Goal: Check status: Check status

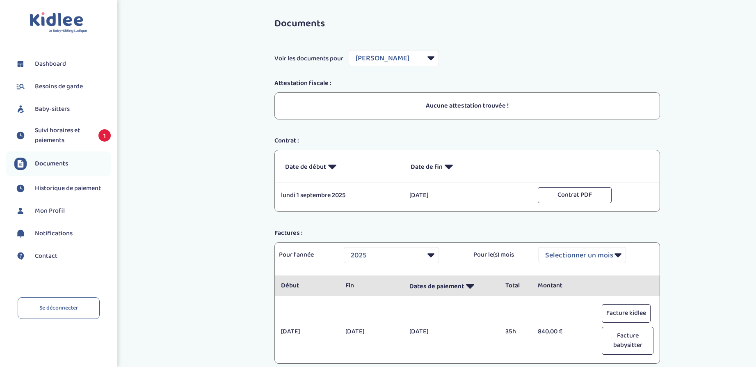
select select "36069"
select select "2025"
click at [50, 168] on span "Documents" at bounding box center [52, 164] width 34 height 10
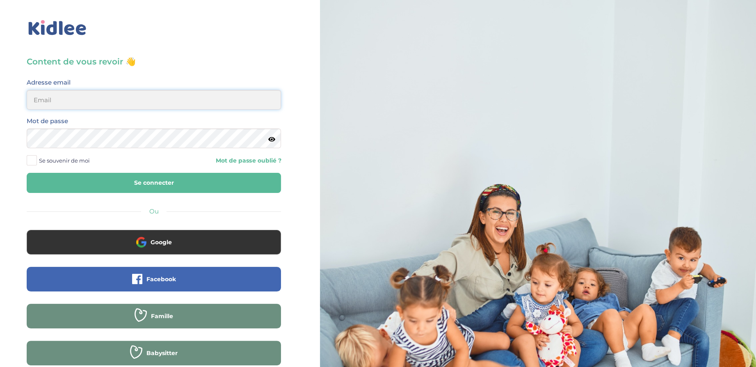
type input "fabien.stade@gmail.com"
click at [33, 158] on span at bounding box center [32, 160] width 10 height 10
click at [0, 0] on input "Se souvenir de moi" at bounding box center [0, 0] width 0 height 0
click at [110, 184] on button "Se connecter" at bounding box center [154, 183] width 254 height 20
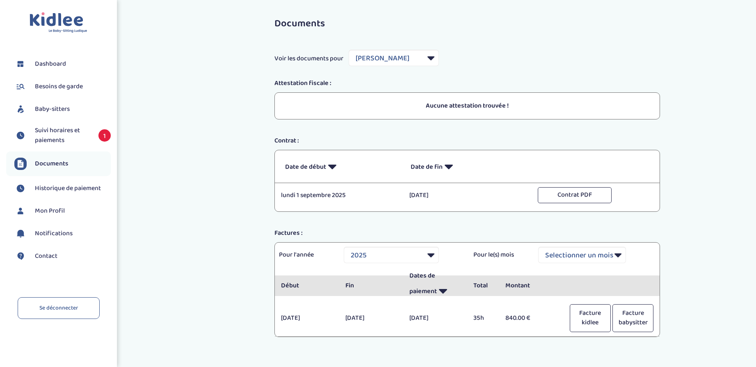
select select "36069"
select select "2025"
click at [50, 107] on span "Baby-sitters" at bounding box center [52, 109] width 35 height 10
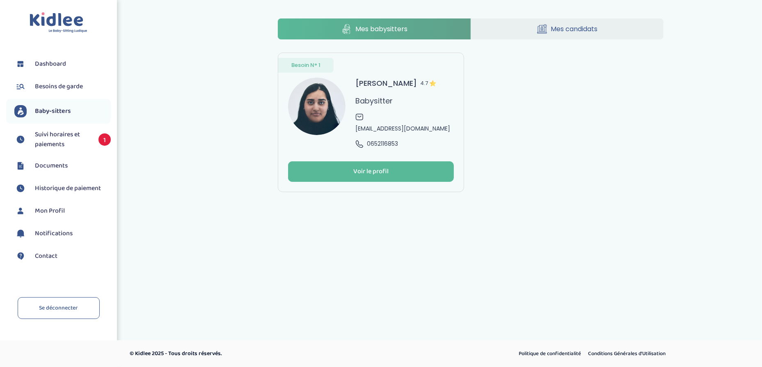
click at [53, 135] on span "Suivi horaires et paiements" at bounding box center [62, 140] width 55 height 20
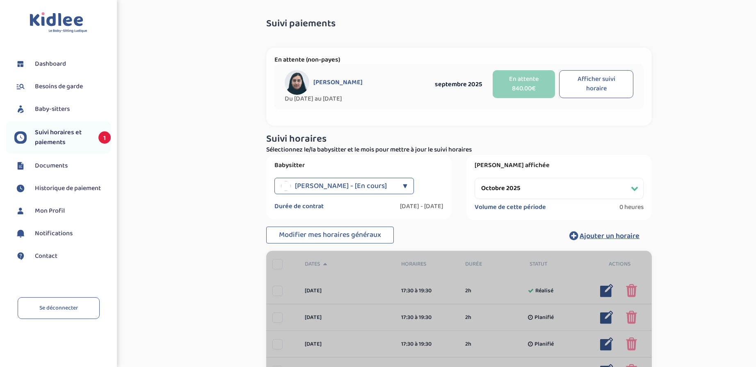
select select "octobre 2025"
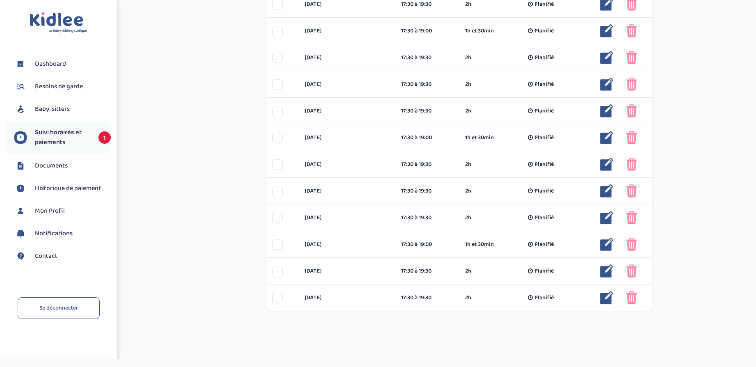
scroll to position [465, 0]
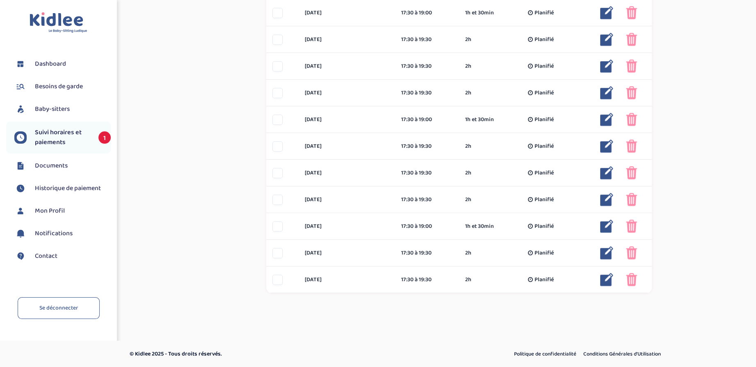
click at [62, 164] on span "Documents" at bounding box center [51, 166] width 33 height 10
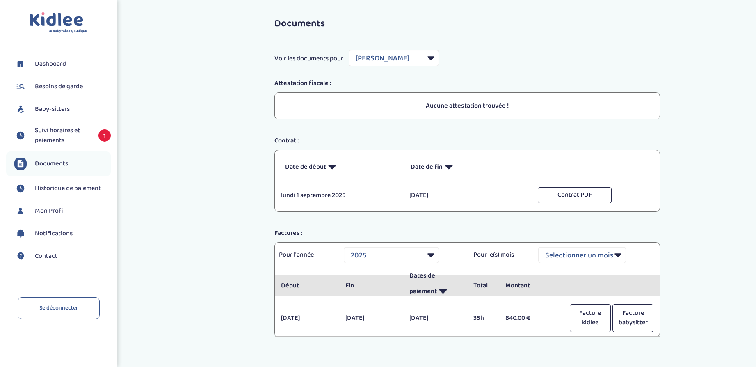
select select "36069"
select select "2025"
click at [64, 186] on span "Historique de paiement" at bounding box center [68, 188] width 66 height 10
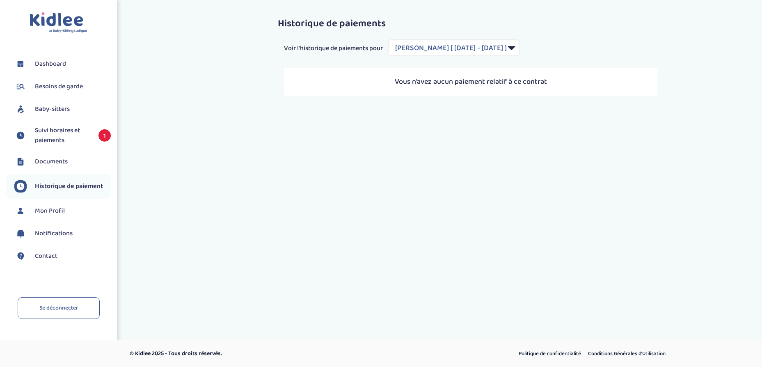
select select "2072"
click at [55, 215] on span "Mon Profil" at bounding box center [50, 211] width 30 height 10
